Goal: Task Accomplishment & Management: Manage account settings

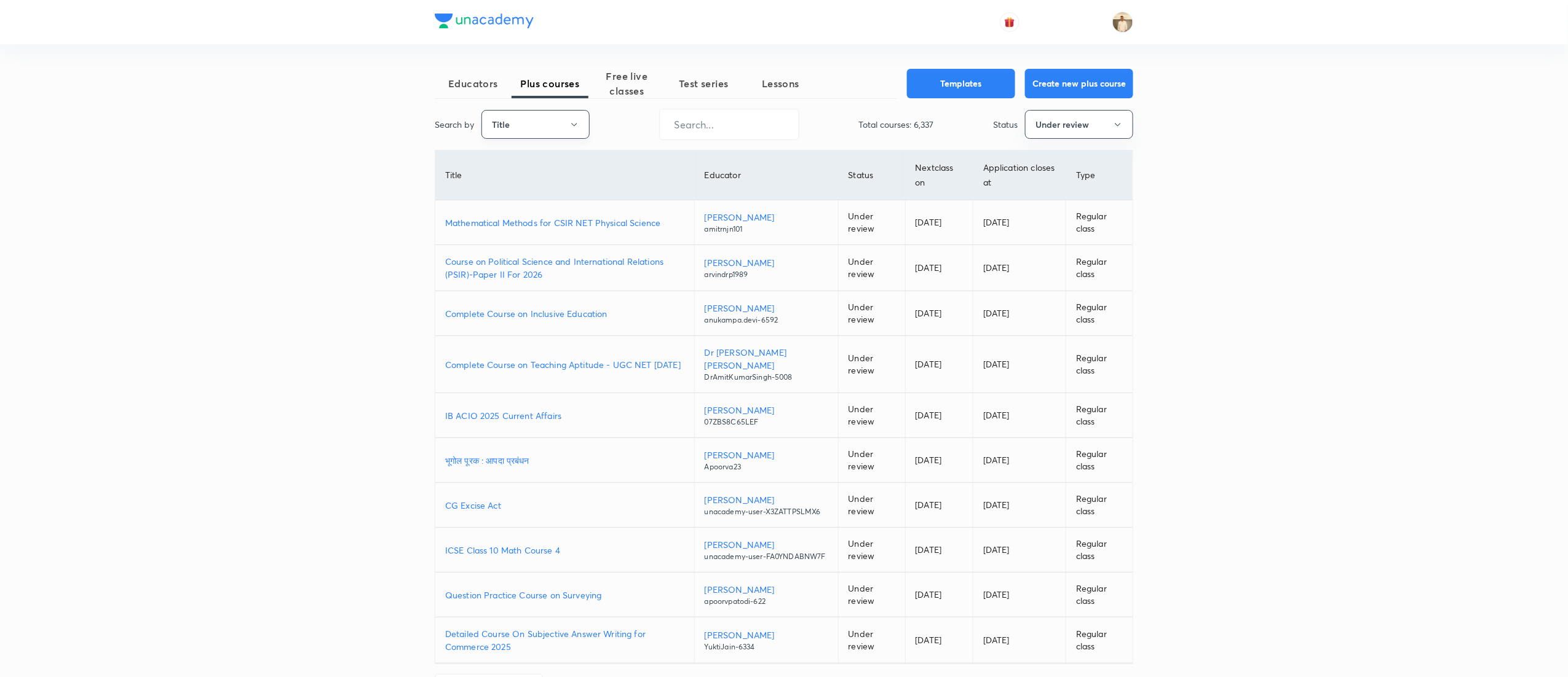
click at [553, 122] on button "Title" at bounding box center [536, 124] width 108 height 29
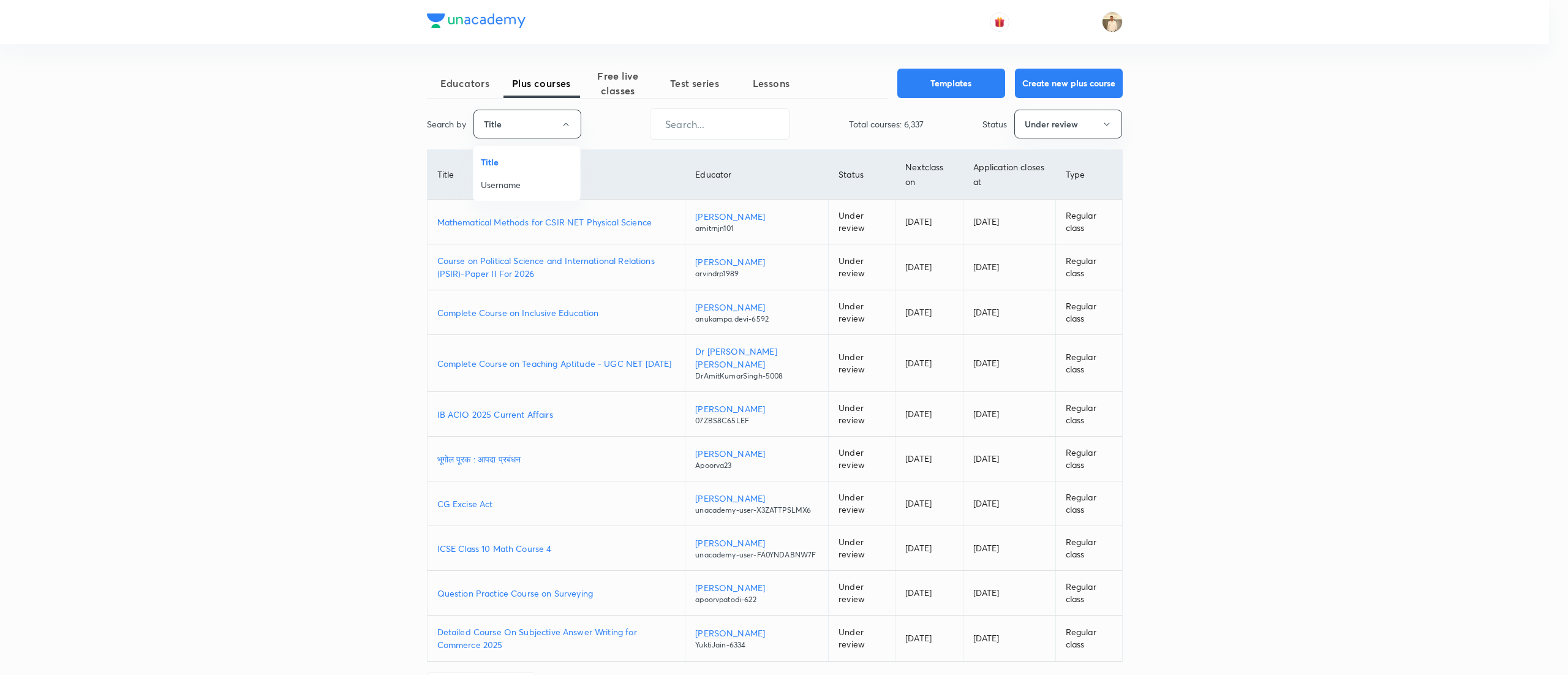
click at [529, 185] on span "Username" at bounding box center [527, 185] width 92 height 13
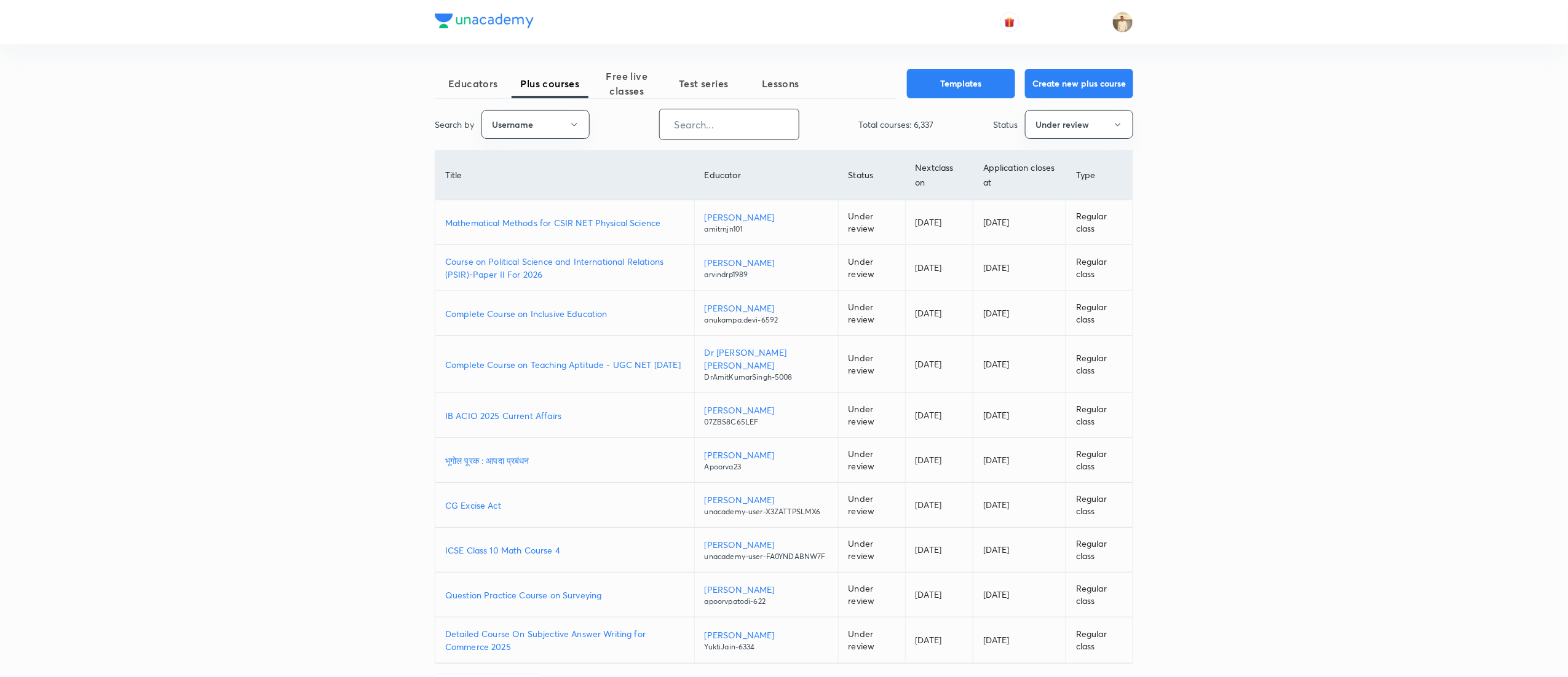
click at [753, 122] on input "text" at bounding box center [730, 124] width 139 height 32
paste input "unacademy-user-CCI33UR5MJIW"
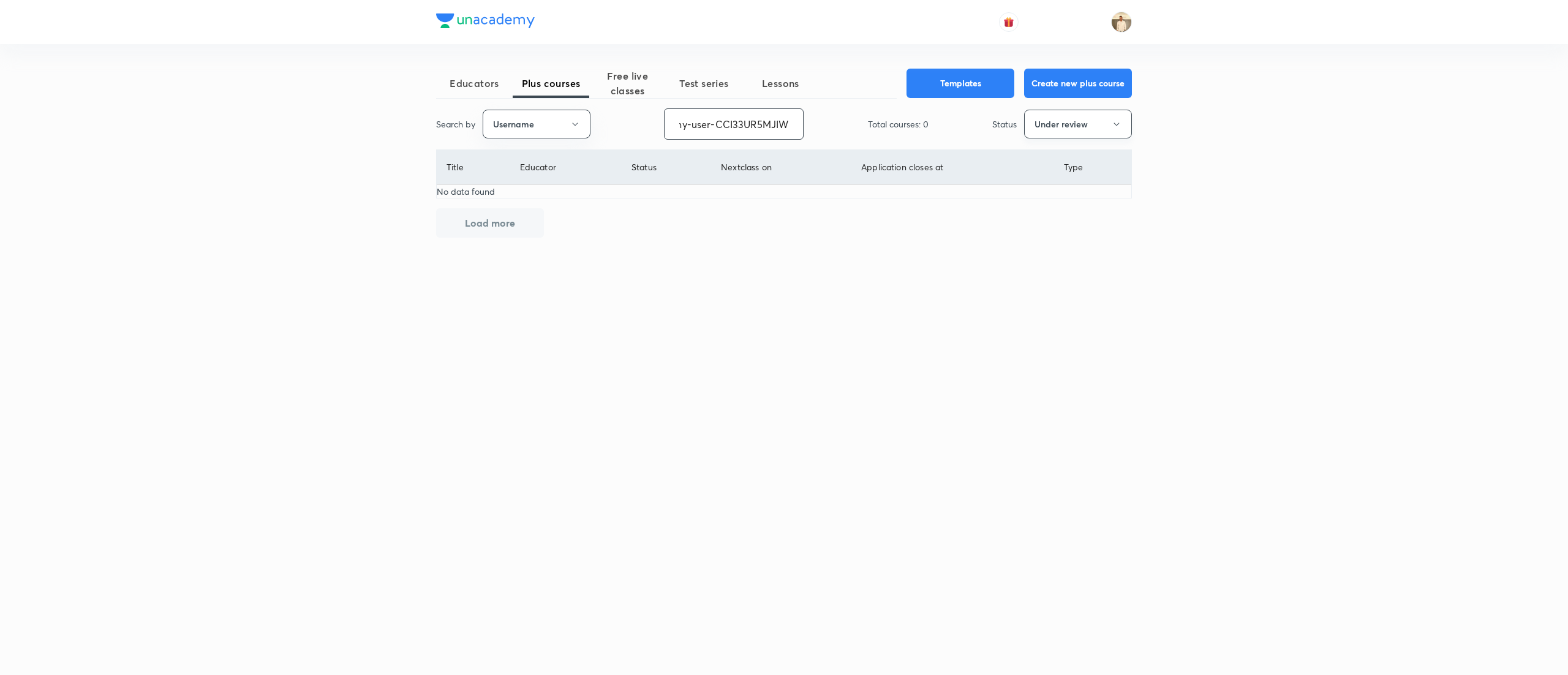
type input "unacademy-user-CCI33UR5MJIW"
click at [1105, 119] on button "Under review" at bounding box center [1078, 124] width 108 height 29
click at [1043, 229] on span "Live" at bounding box center [1077, 230] width 92 height 13
click at [1066, 120] on button "Live" at bounding box center [1078, 124] width 108 height 29
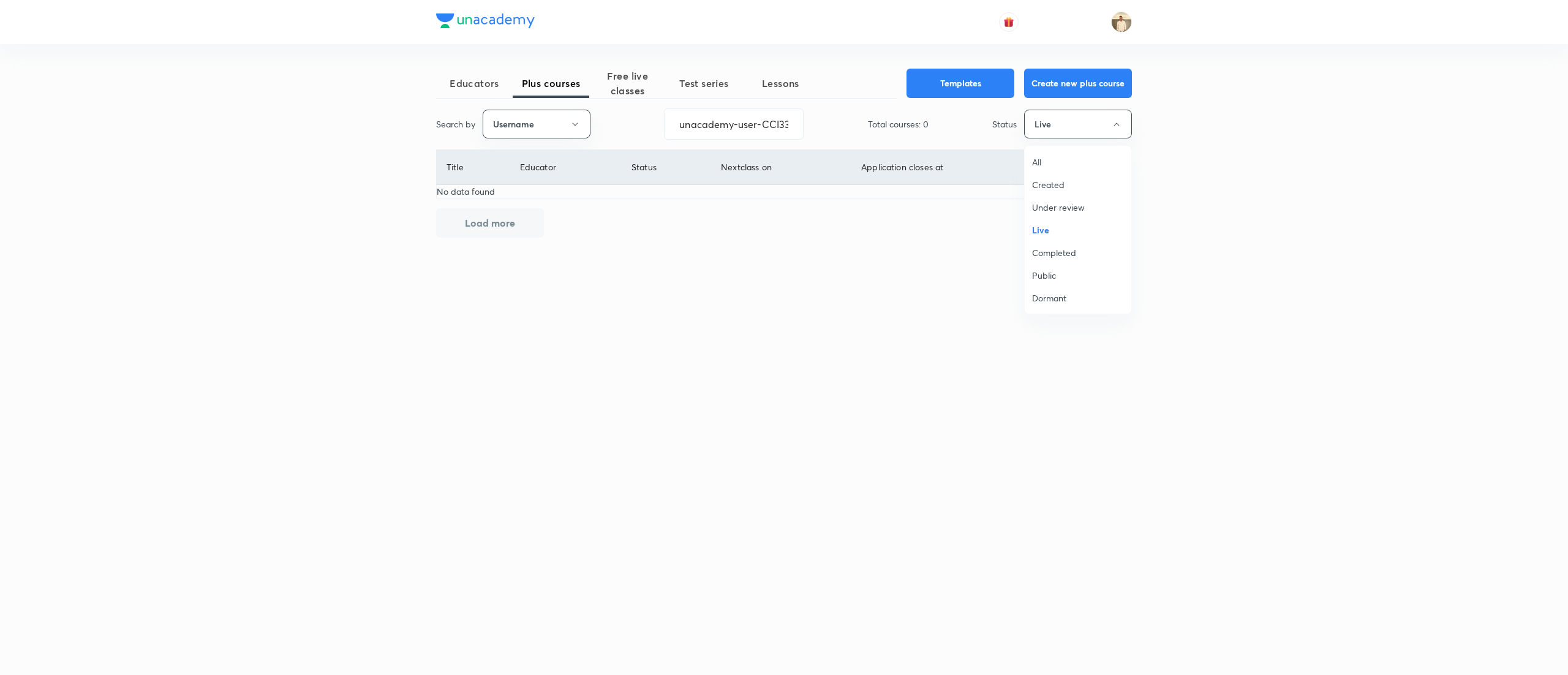
click at [1055, 255] on span "Completed" at bounding box center [1077, 253] width 92 height 13
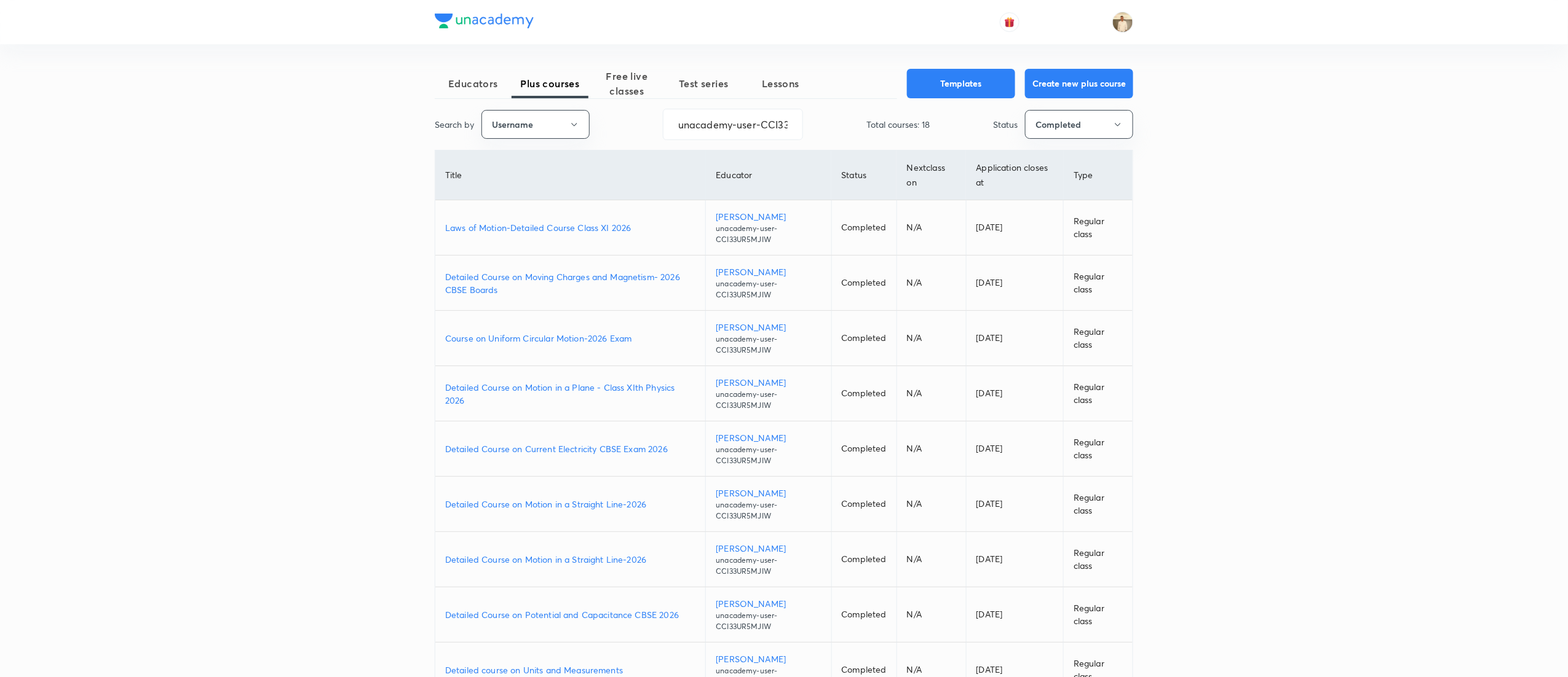
click at [572, 226] on p "Laws of Motion-Detailed Course Class XI 2026" at bounding box center [570, 228] width 250 height 13
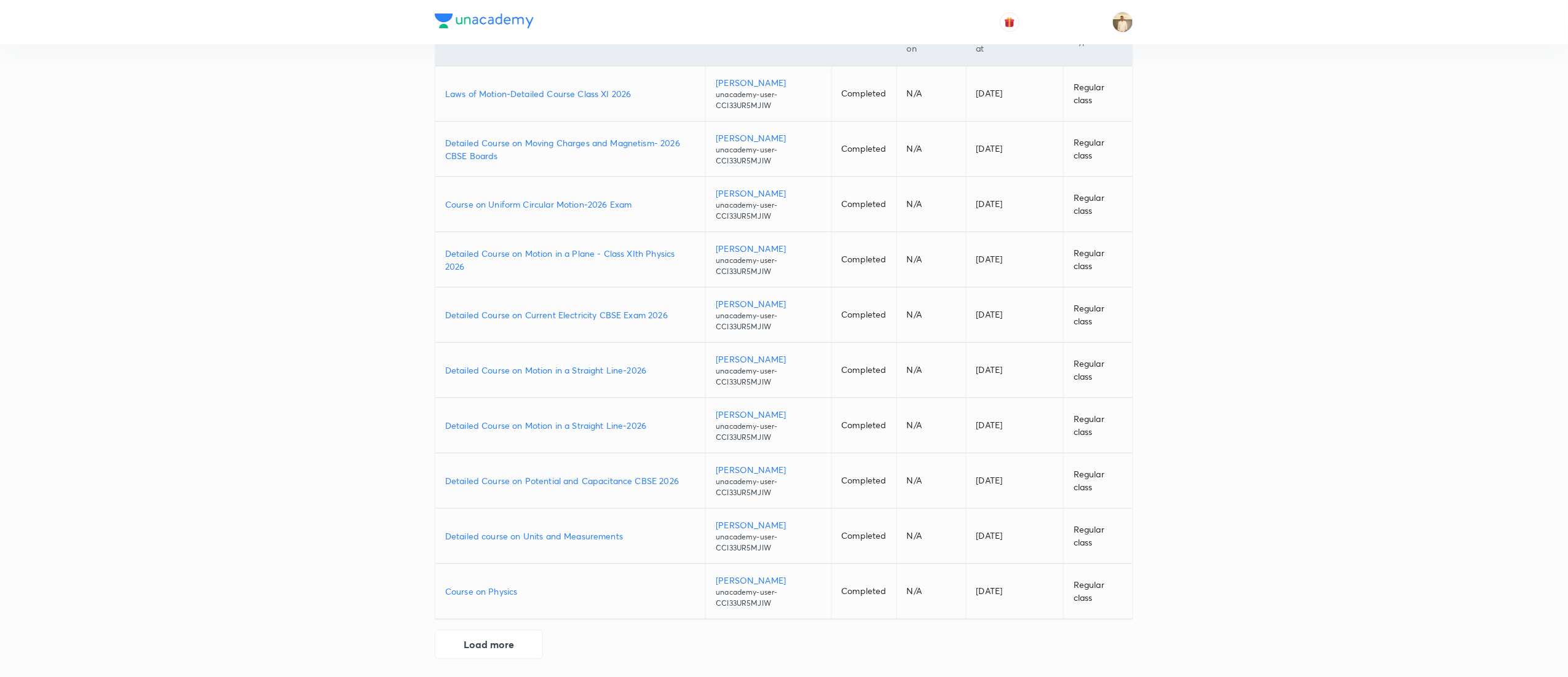
scroll to position [135, 0]
click at [478, 651] on button "Load more" at bounding box center [489, 642] width 108 height 30
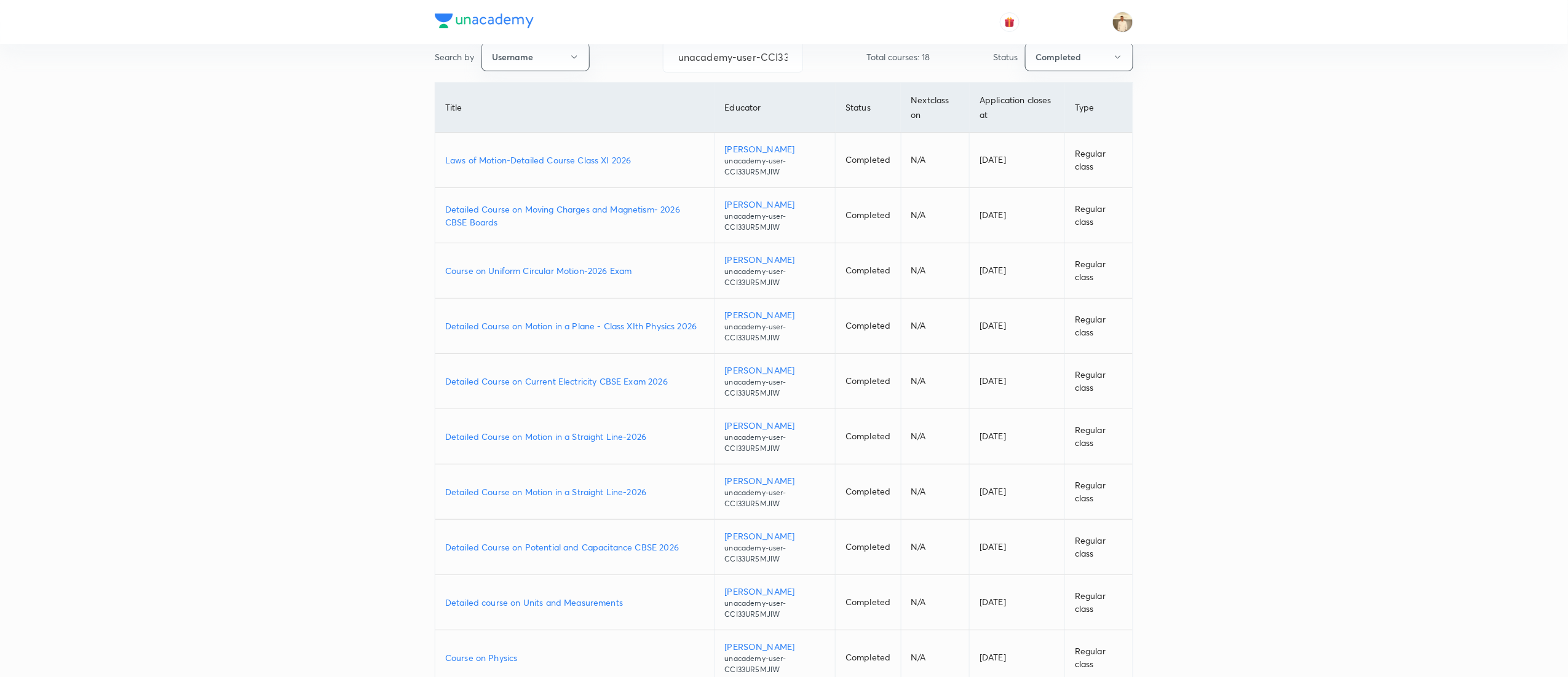
scroll to position [65, 0]
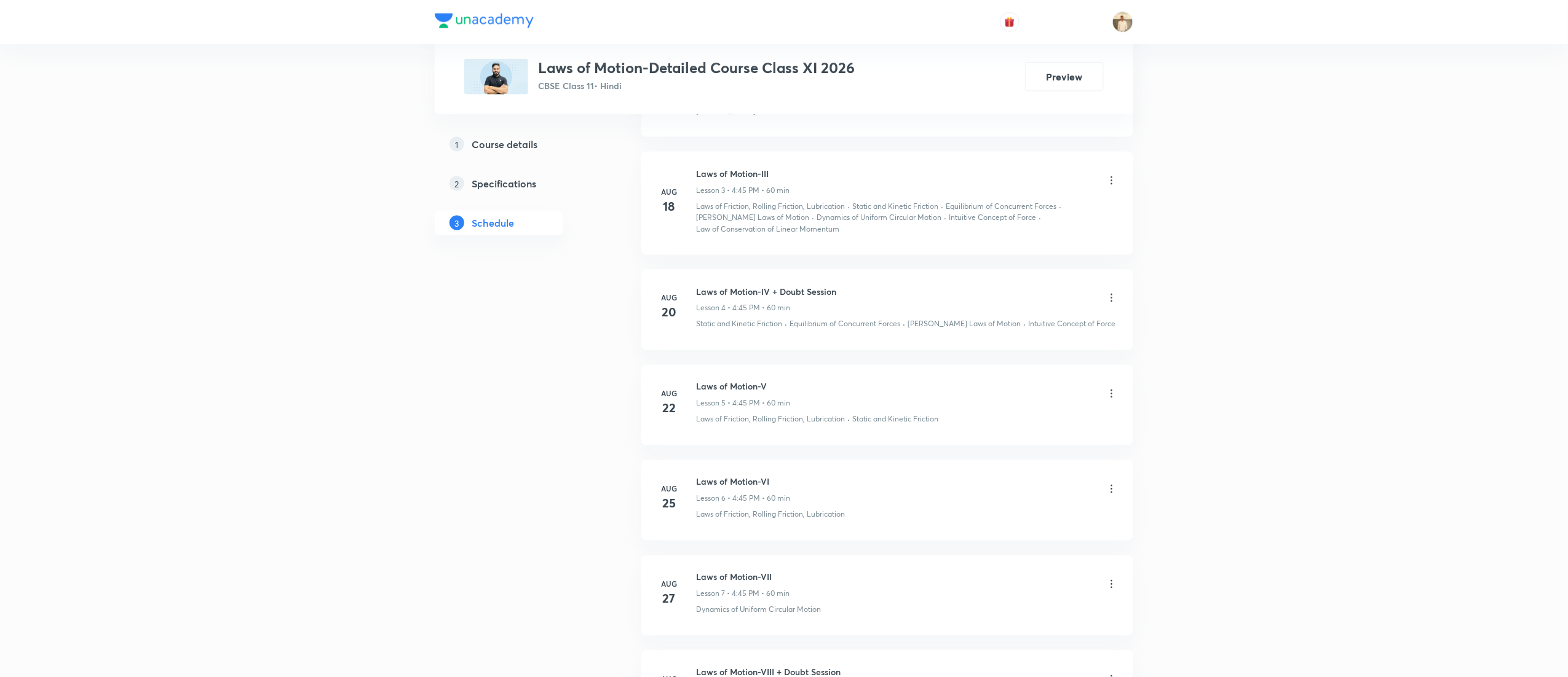
scroll to position [1050, 0]
